Goal: Task Accomplishment & Management: Manage account settings

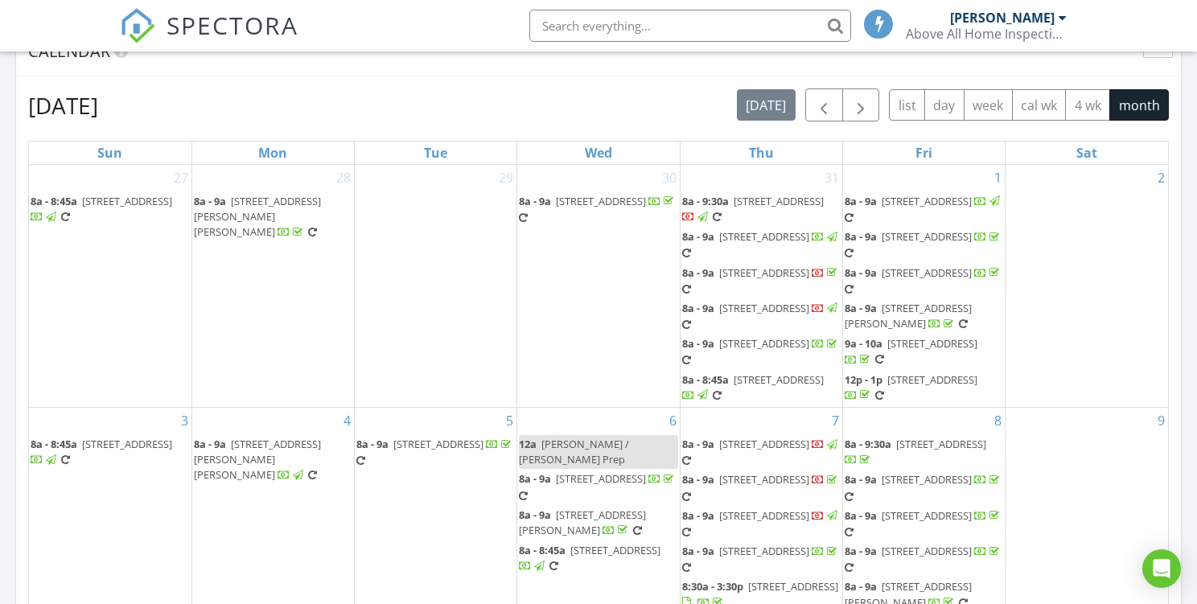
scroll to position [1464, 1197]
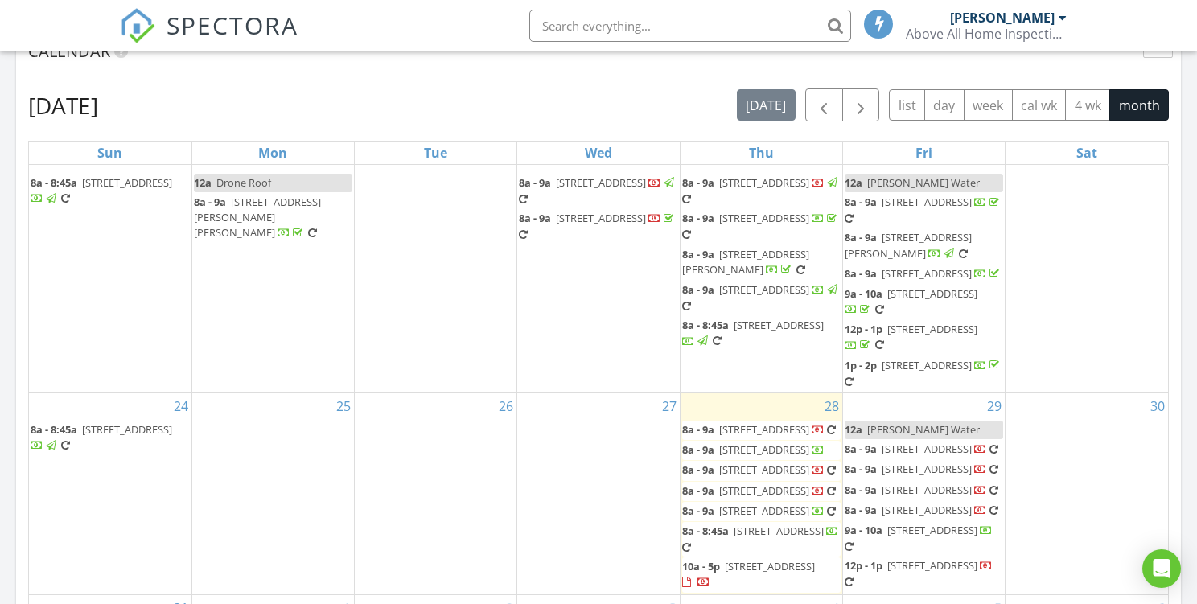
click at [729, 559] on span "10358 Osprey Trce, West Palm Beach 33412" at bounding box center [770, 566] width 90 height 14
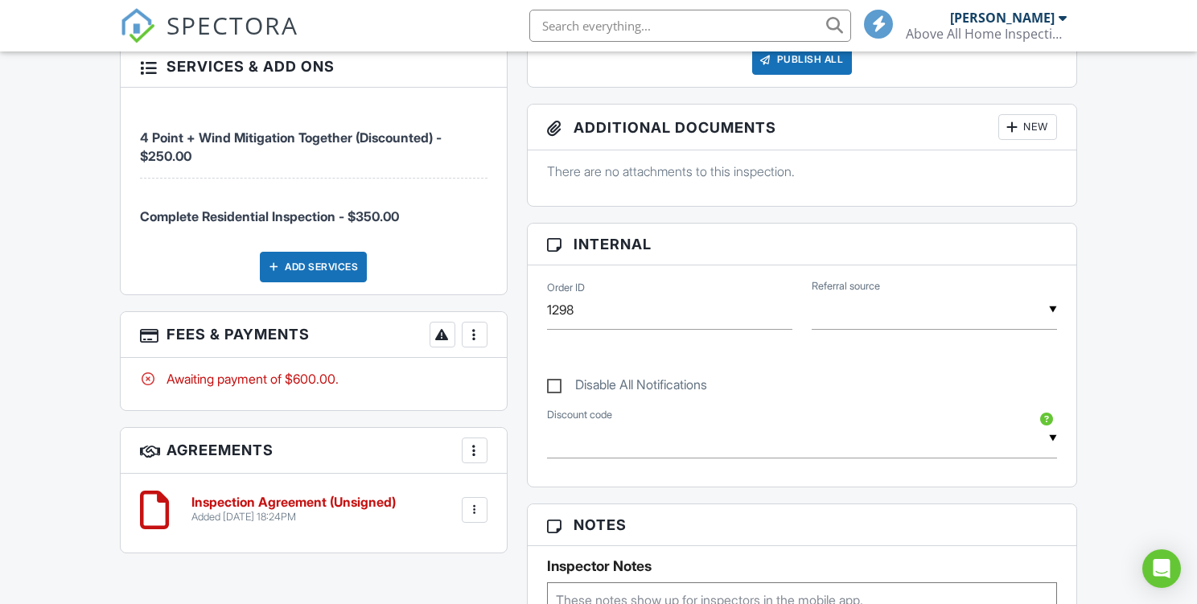
scroll to position [753, 0]
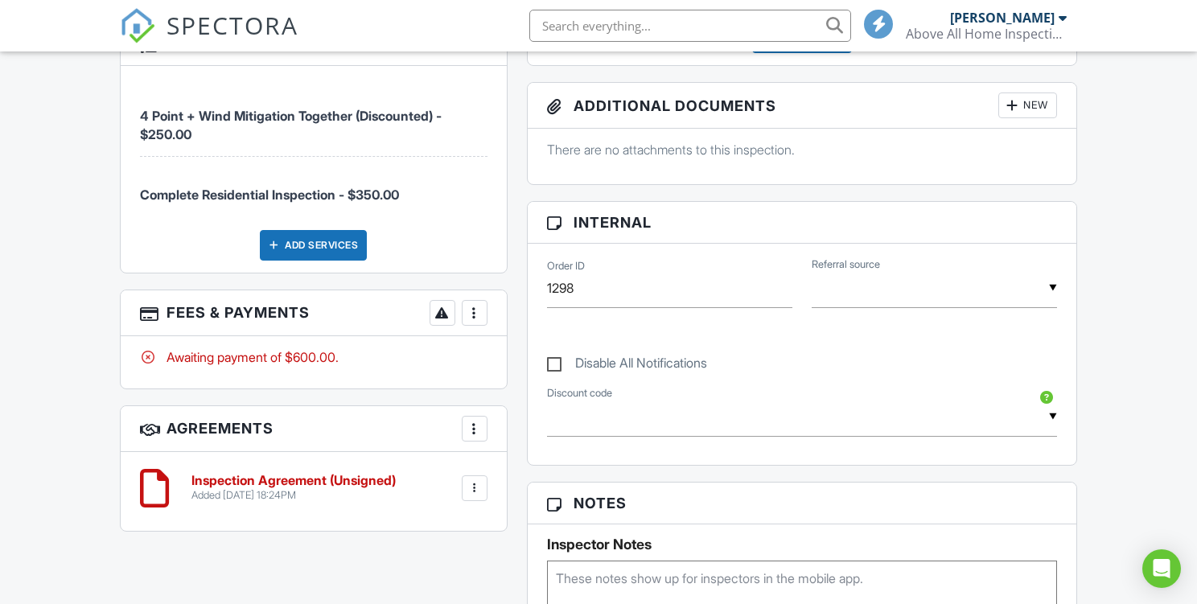
click at [476, 321] on div at bounding box center [474, 313] width 16 height 16
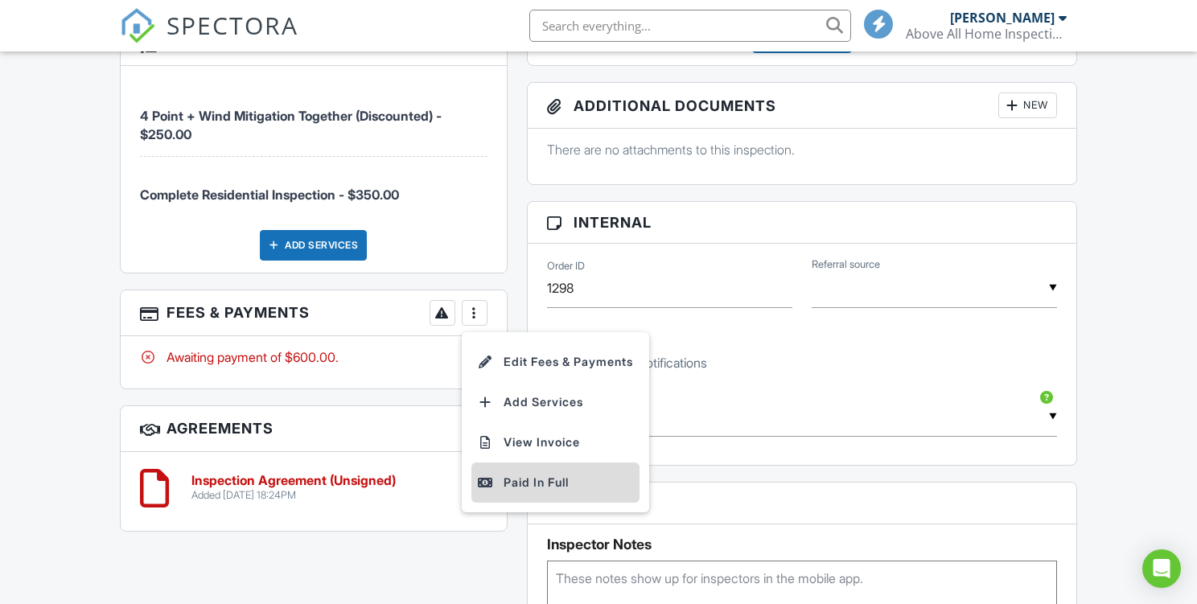
click at [532, 492] on div "Paid In Full" at bounding box center [555, 482] width 155 height 19
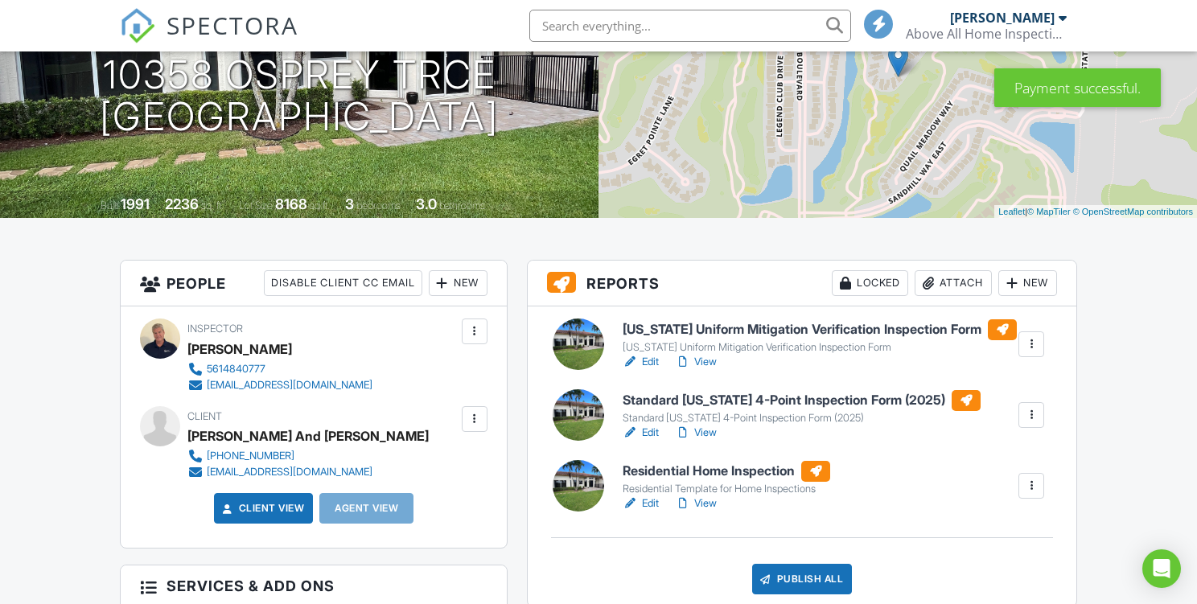
scroll to position [212, 0]
click at [657, 481] on h6 "Residential Home Inspection" at bounding box center [725, 470] width 207 height 21
